Goal: Check status: Check status

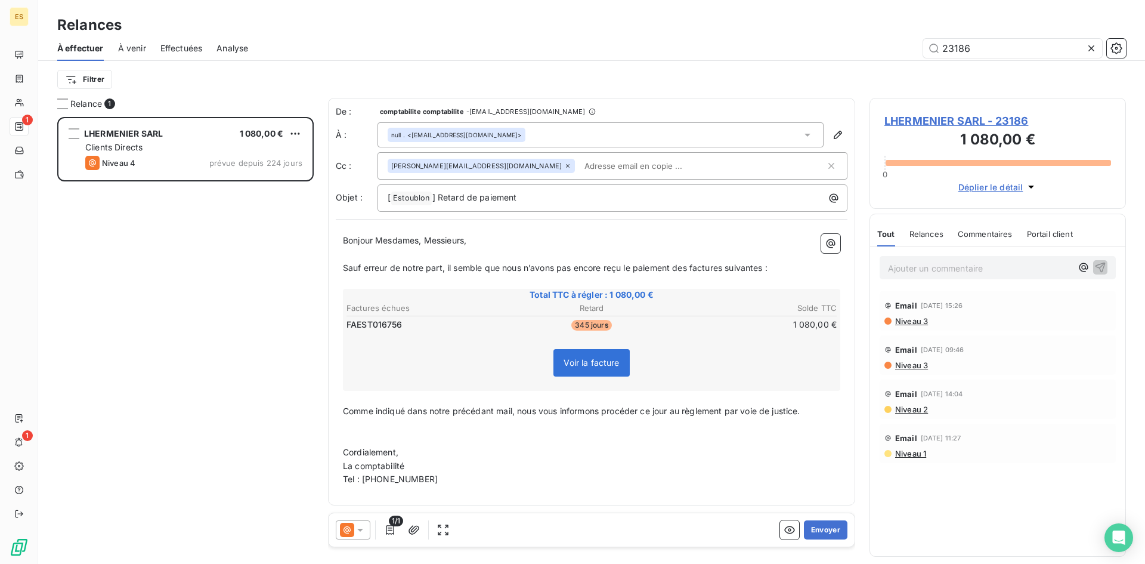
scroll to position [438, 247]
click at [994, 52] on input "23186" at bounding box center [1012, 48] width 179 height 19
drag, startPoint x: 946, startPoint y: 47, endPoint x: 927, endPoint y: 47, distance: 18.5
click at [927, 47] on input "23186" at bounding box center [1012, 48] width 179 height 19
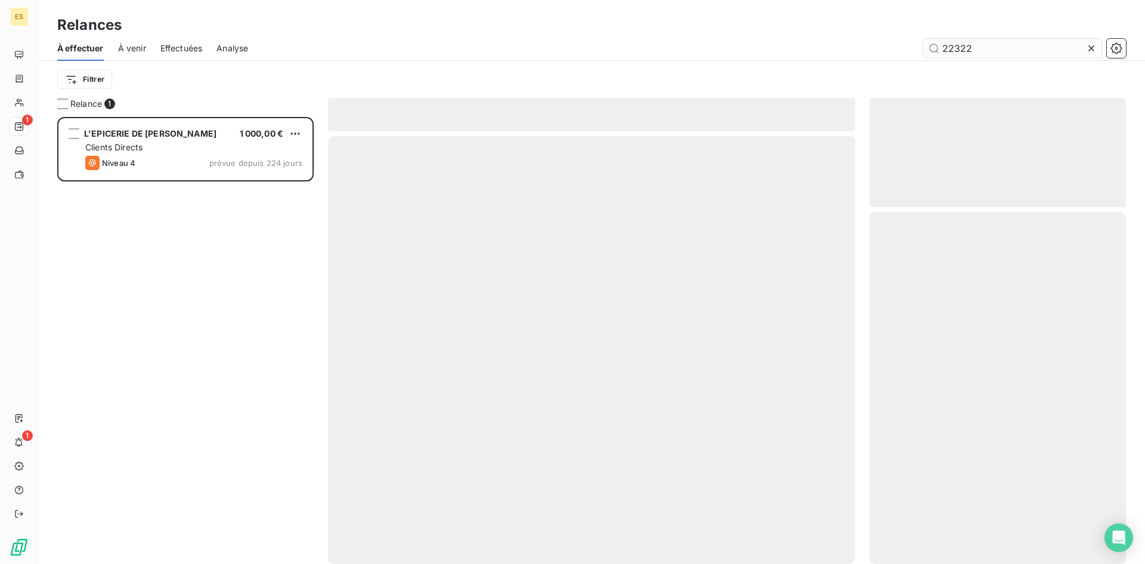
scroll to position [438, 247]
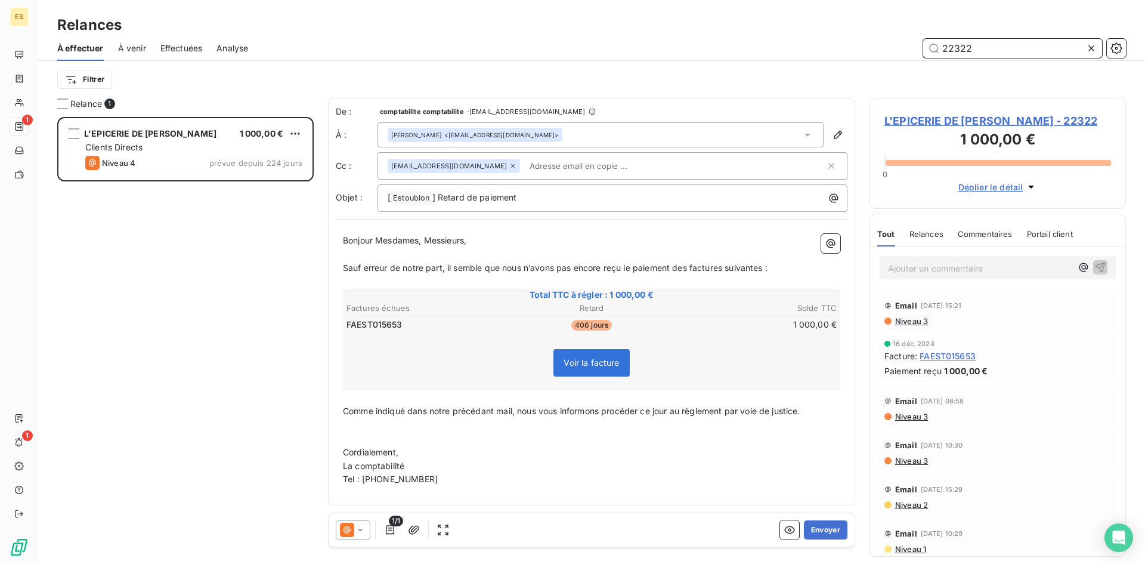
drag, startPoint x: 982, startPoint y: 45, endPoint x: 927, endPoint y: 45, distance: 54.9
click at [927, 45] on input "22322" at bounding box center [1012, 48] width 179 height 19
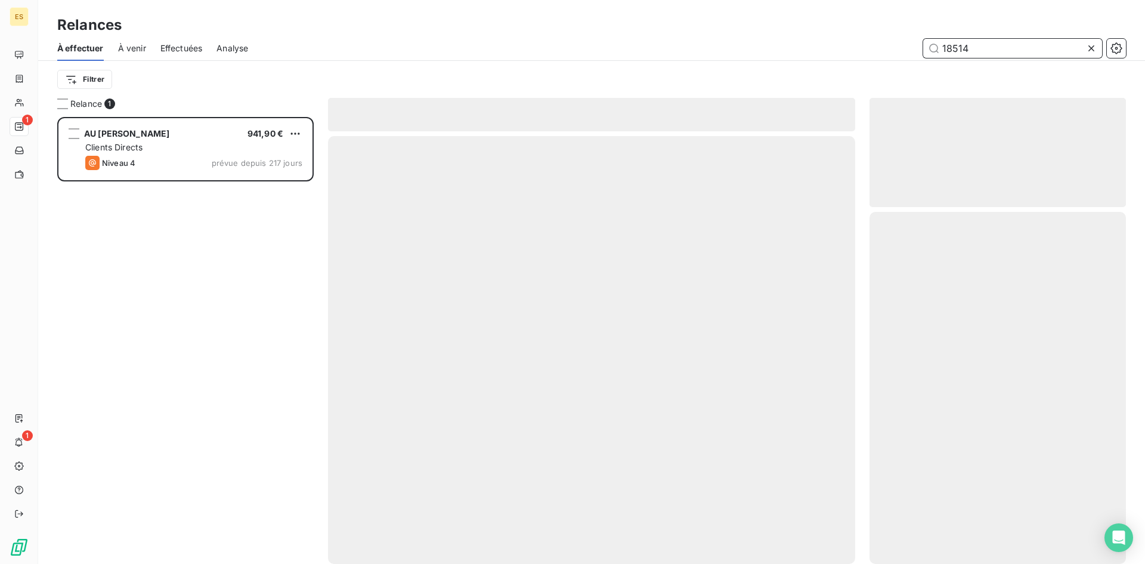
scroll to position [438, 247]
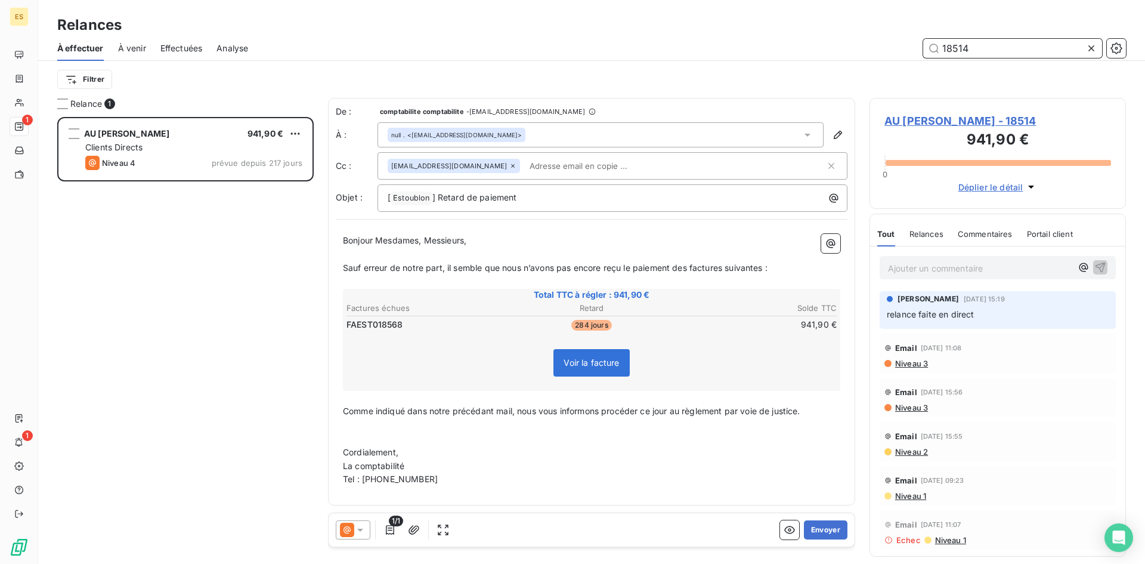
drag, startPoint x: 968, startPoint y: 50, endPoint x: 929, endPoint y: 47, distance: 39.5
click at [929, 47] on input "18514" at bounding box center [1012, 48] width 179 height 19
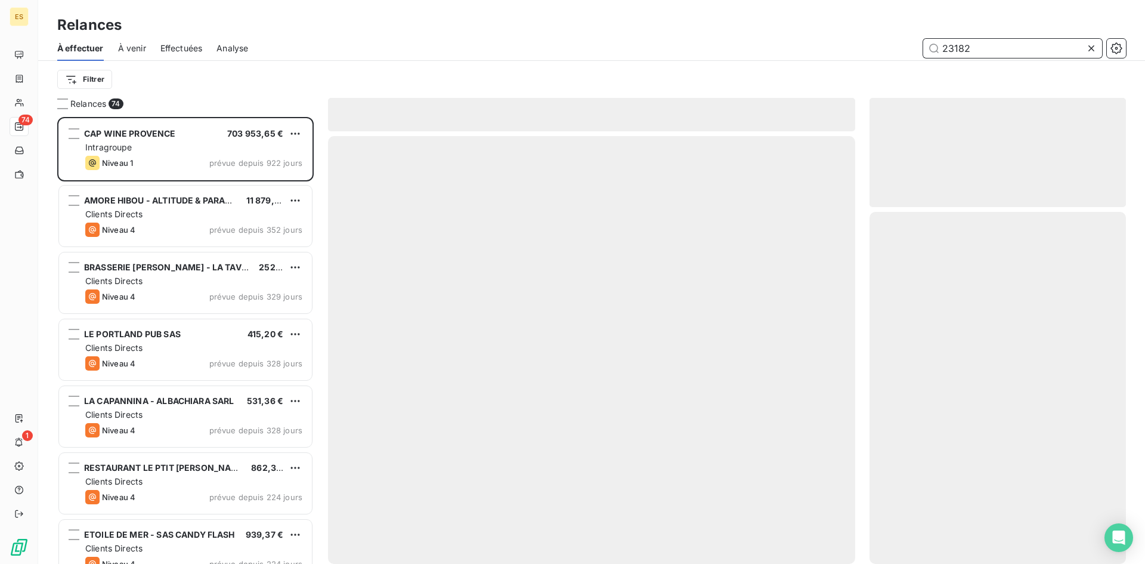
scroll to position [438, 247]
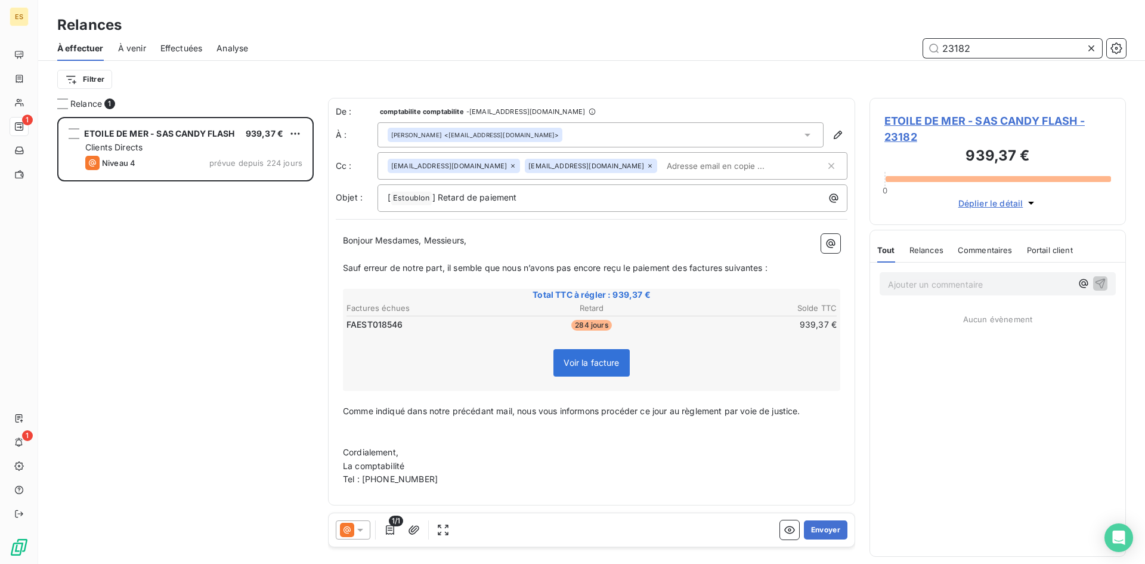
scroll to position [438, 247]
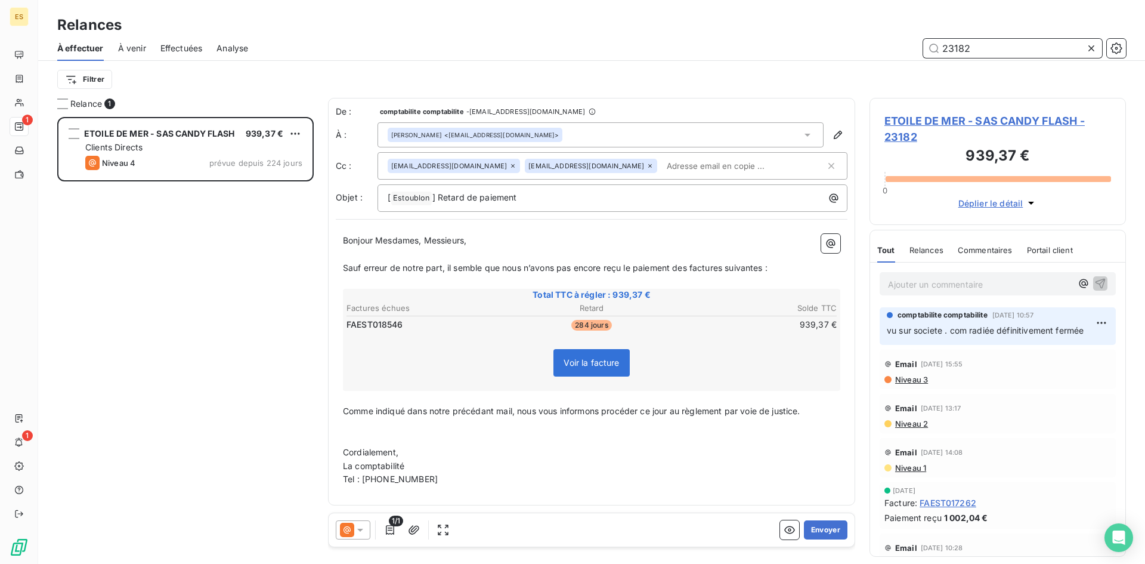
drag, startPoint x: 980, startPoint y: 45, endPoint x: 931, endPoint y: 55, distance: 49.9
click at [932, 55] on input "23182" at bounding box center [1012, 48] width 179 height 19
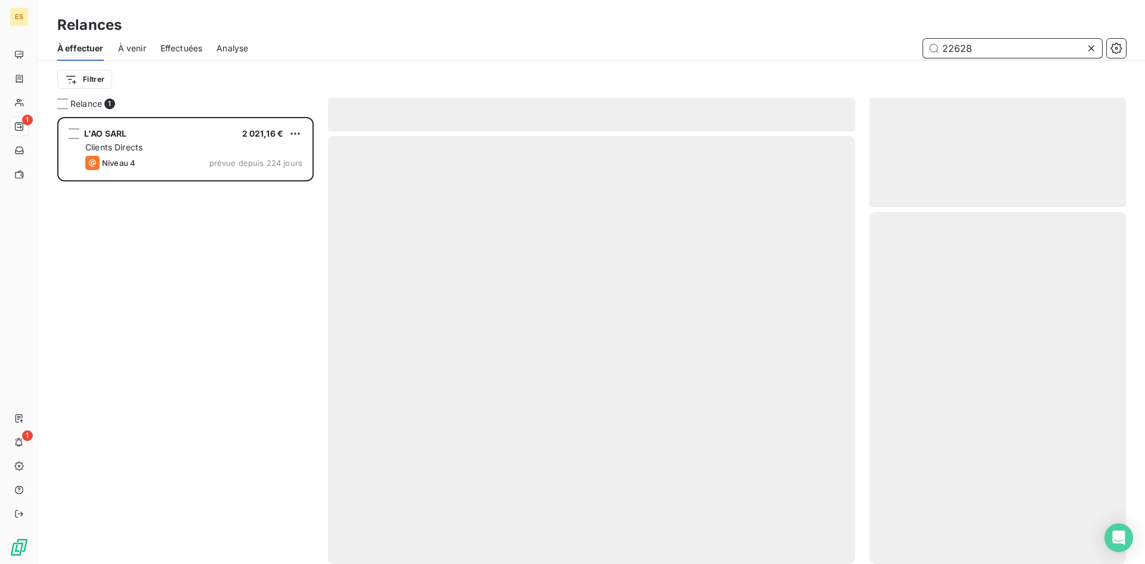
scroll to position [438, 247]
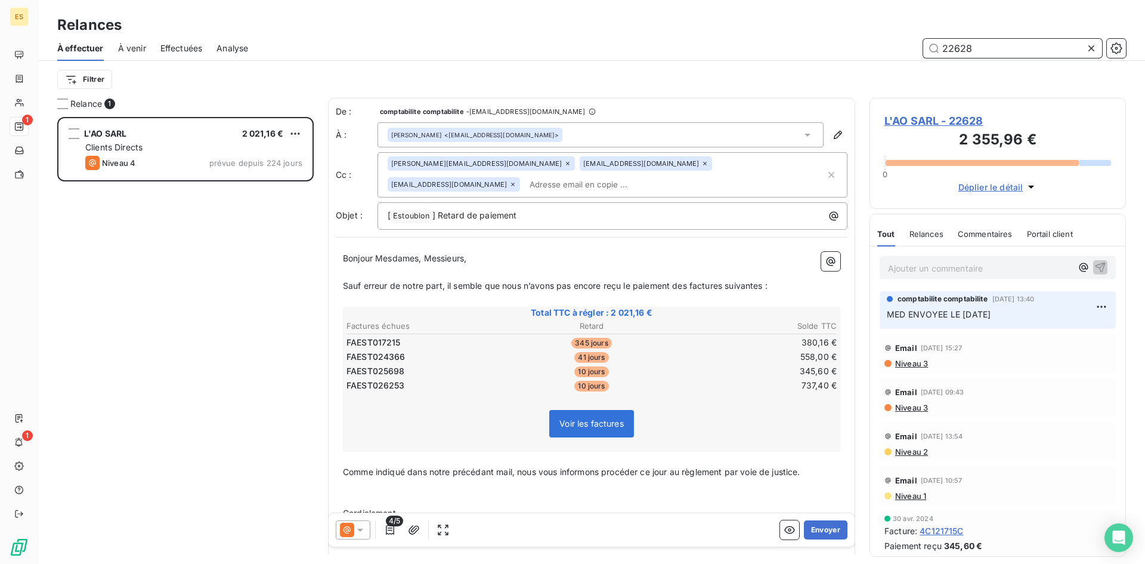
drag, startPoint x: 979, startPoint y: 46, endPoint x: 906, endPoint y: 52, distance: 73.1
click at [906, 52] on div "22628" at bounding box center [694, 48] width 864 height 19
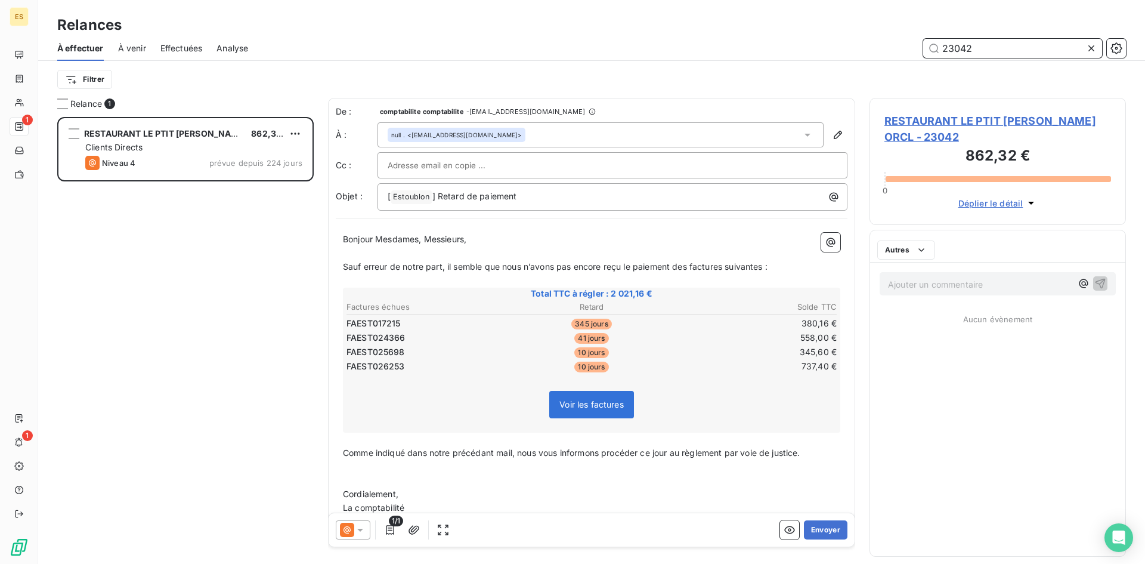
scroll to position [438, 247]
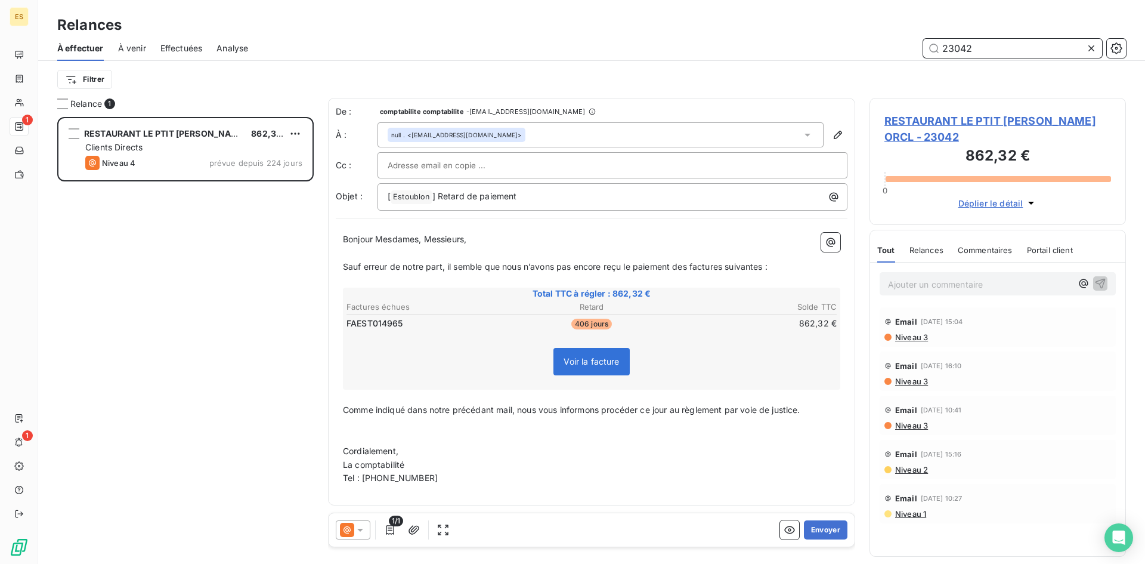
drag, startPoint x: 974, startPoint y: 46, endPoint x: 918, endPoint y: 47, distance: 56.1
click at [918, 47] on div "23042" at bounding box center [694, 48] width 864 height 19
type input "23130"
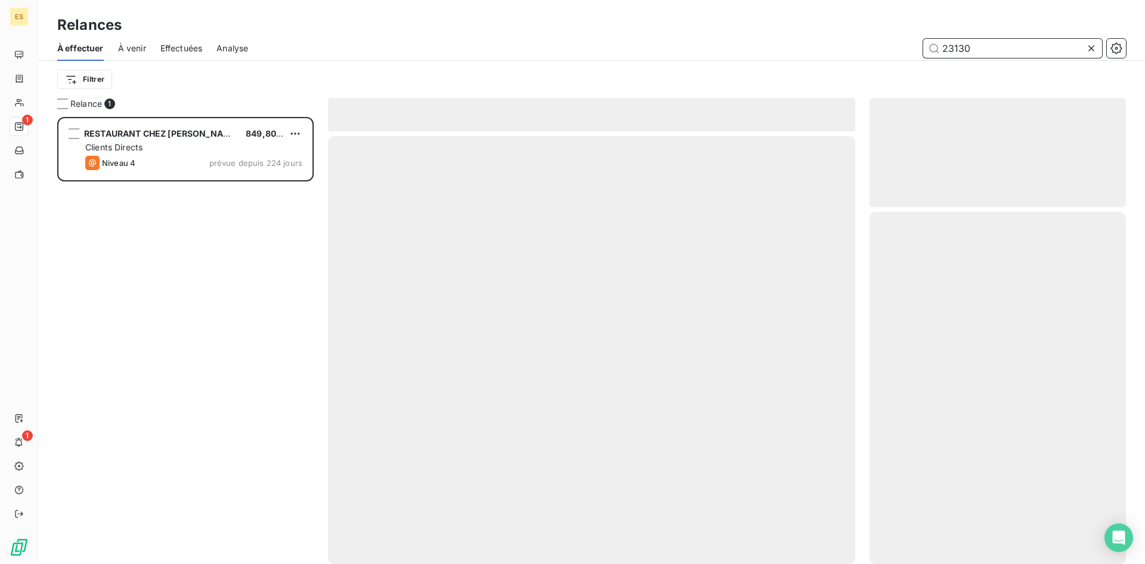
scroll to position [438, 247]
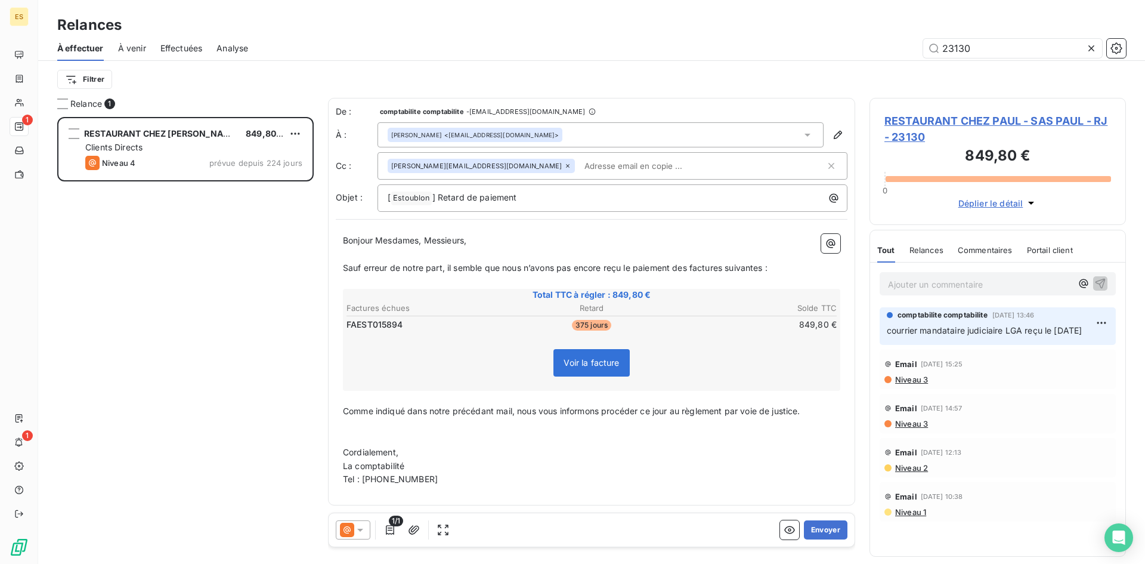
click at [961, 332] on span "courrier mandataire judiciaire LGA reçu le [DATE]" at bounding box center [984, 330] width 195 height 10
click at [1099, 322] on html "ES 1 1 Relances À effectuer À venir Effectuées Analyse 23130 Filtrer Relance 1 …" at bounding box center [572, 282] width 1145 height 564
click at [963, 336] on html "ES 1 1 Relances À effectuer À venir Effectuées Analyse 23130 Filtrer Relance 1 …" at bounding box center [572, 282] width 1145 height 564
click at [961, 336] on p "courrier mandataire judiciaire LGA reçu le [DATE]" at bounding box center [998, 331] width 222 height 14
click at [909, 317] on span "comptabilite comptabilite" at bounding box center [943, 315] width 90 height 11
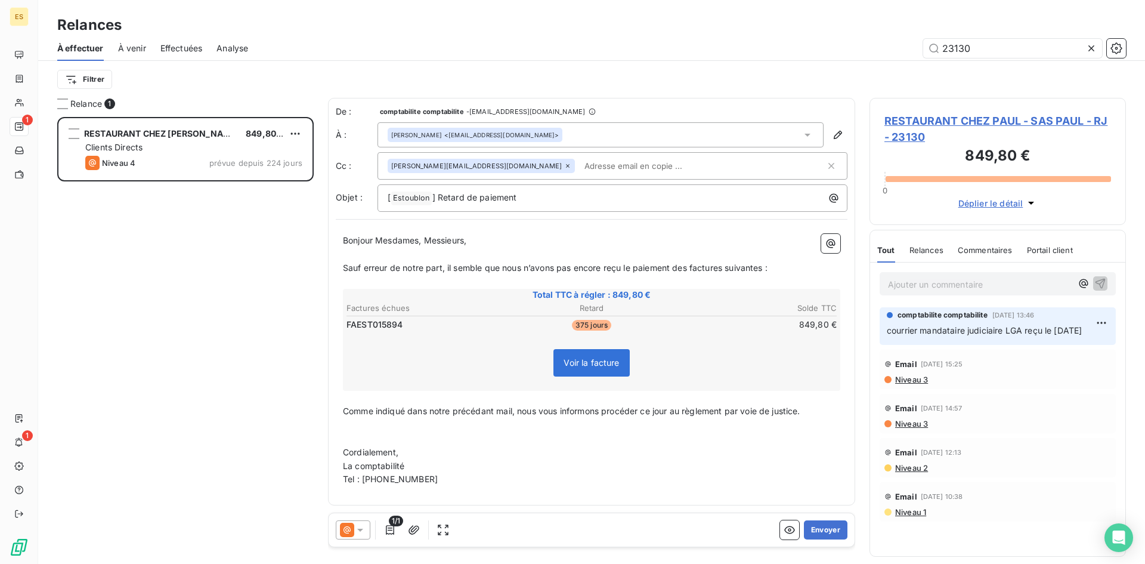
click at [906, 333] on span "courrier mandataire judiciaire LGA reçu le [DATE]" at bounding box center [984, 330] width 195 height 10
click at [1005, 329] on span "courrier mandataire judiciaire LGA reçu le [DATE]" at bounding box center [984, 330] width 195 height 10
click at [494, 358] on div "Voir la facture" at bounding box center [592, 364] width 494 height 51
